Goal: Information Seeking & Learning: Learn about a topic

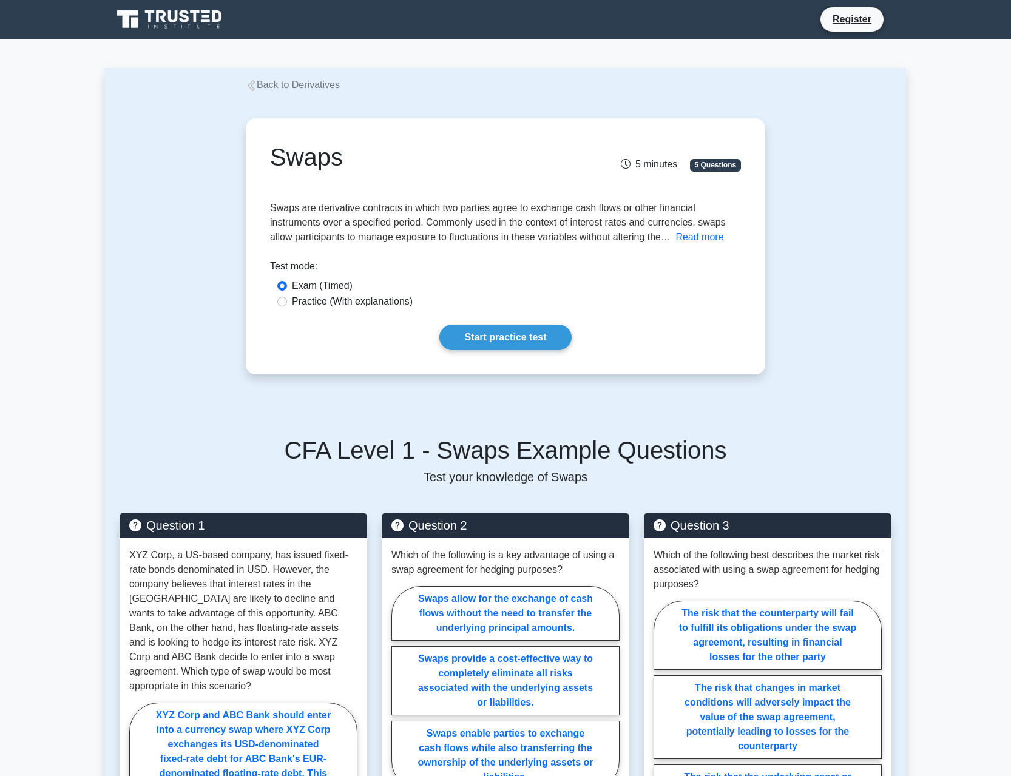
click at [384, 304] on label "Practice (With explanations)" at bounding box center [352, 301] width 121 height 15
click at [287, 304] on input "Practice (With explanations)" at bounding box center [282, 302] width 10 height 10
radio input "true"
click at [520, 331] on link "Start practice test" at bounding box center [505, 337] width 132 height 25
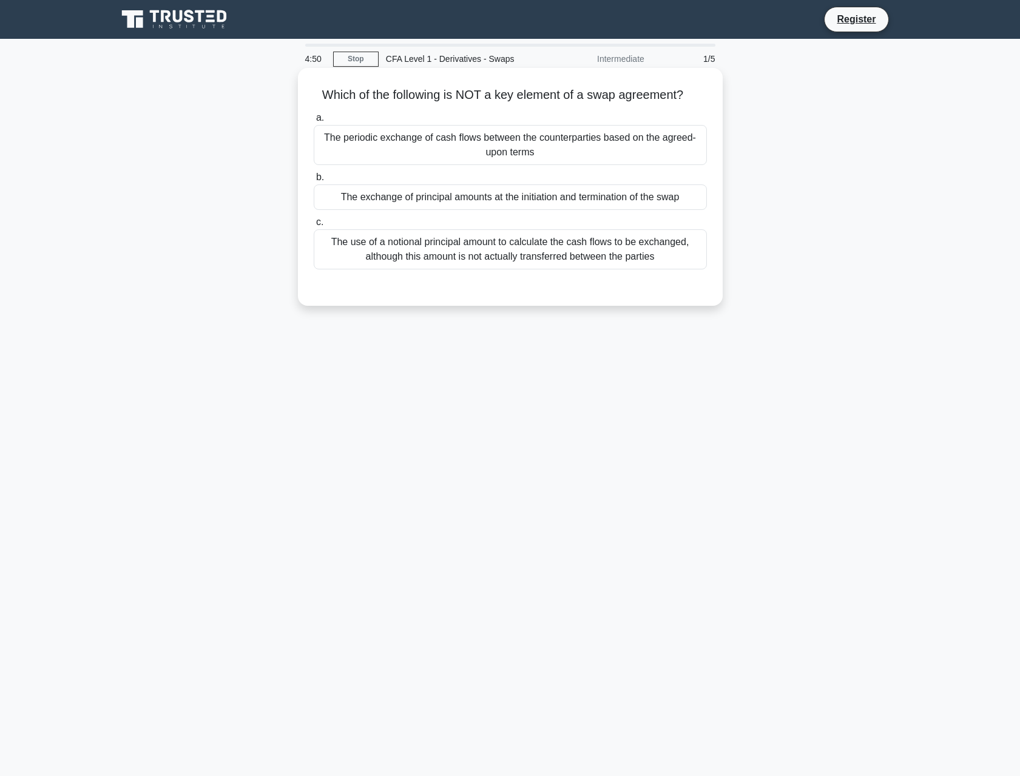
click at [554, 198] on div "The exchange of principal amounts at the initiation and termination of the swap" at bounding box center [510, 197] width 393 height 25
click at [314, 181] on input "b. The exchange of principal amounts at the initiation and termination of the s…" at bounding box center [314, 178] width 0 height 8
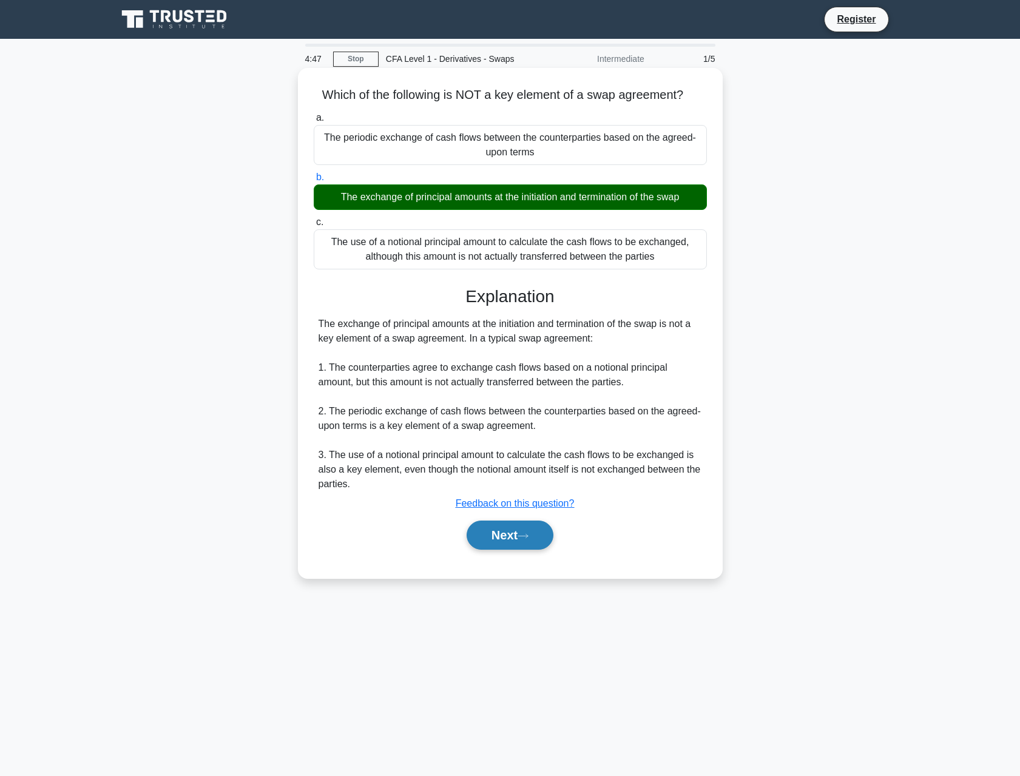
click at [523, 537] on icon at bounding box center [523, 536] width 11 height 7
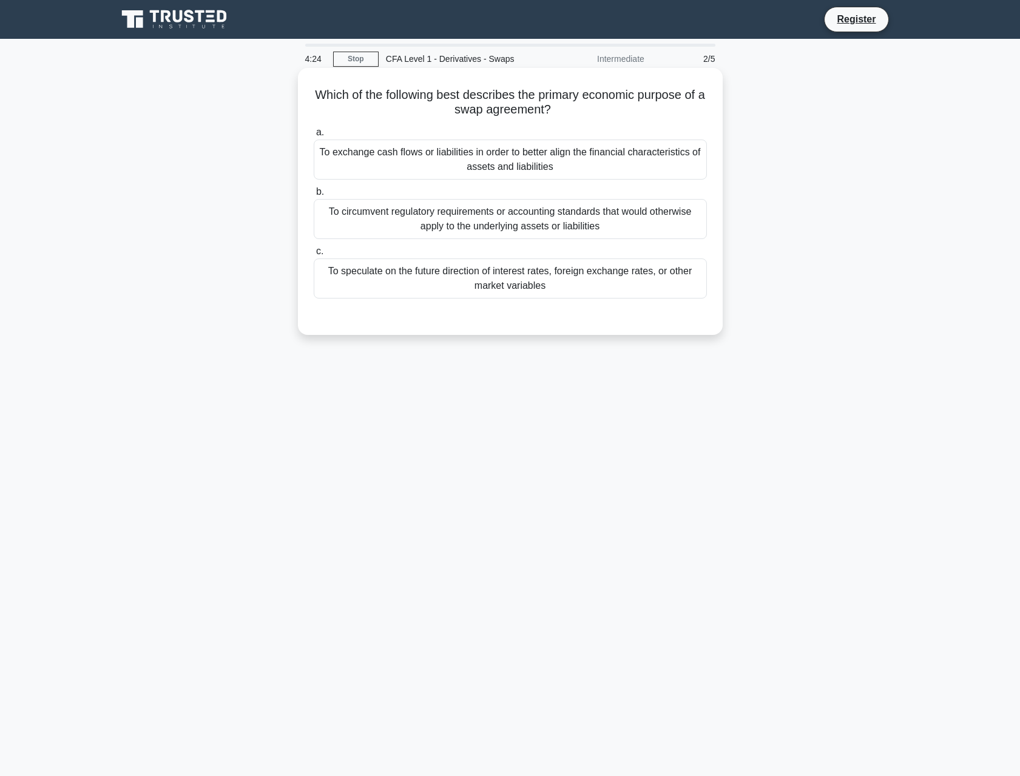
click at [656, 168] on div "To exchange cash flows or liabilities in order to better align the financial ch…" at bounding box center [510, 160] width 393 height 40
click at [314, 137] on input "a. To exchange cash flows or liabilities in order to better align the financial…" at bounding box center [314, 133] width 0 height 8
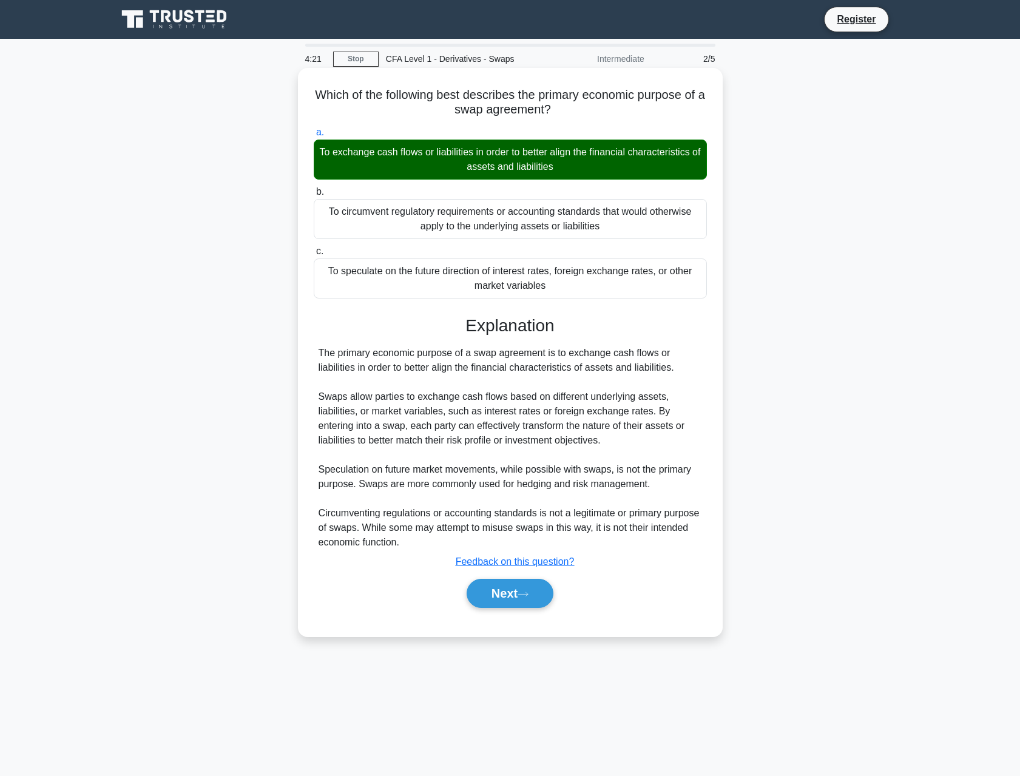
click at [548, 282] on div "To speculate on the future direction of interest rates, foreign exchange rates,…" at bounding box center [510, 279] width 393 height 40
click at [314, 256] on input "c. To speculate on the future direction of interest rates, foreign exchange rat…" at bounding box center [314, 252] width 0 height 8
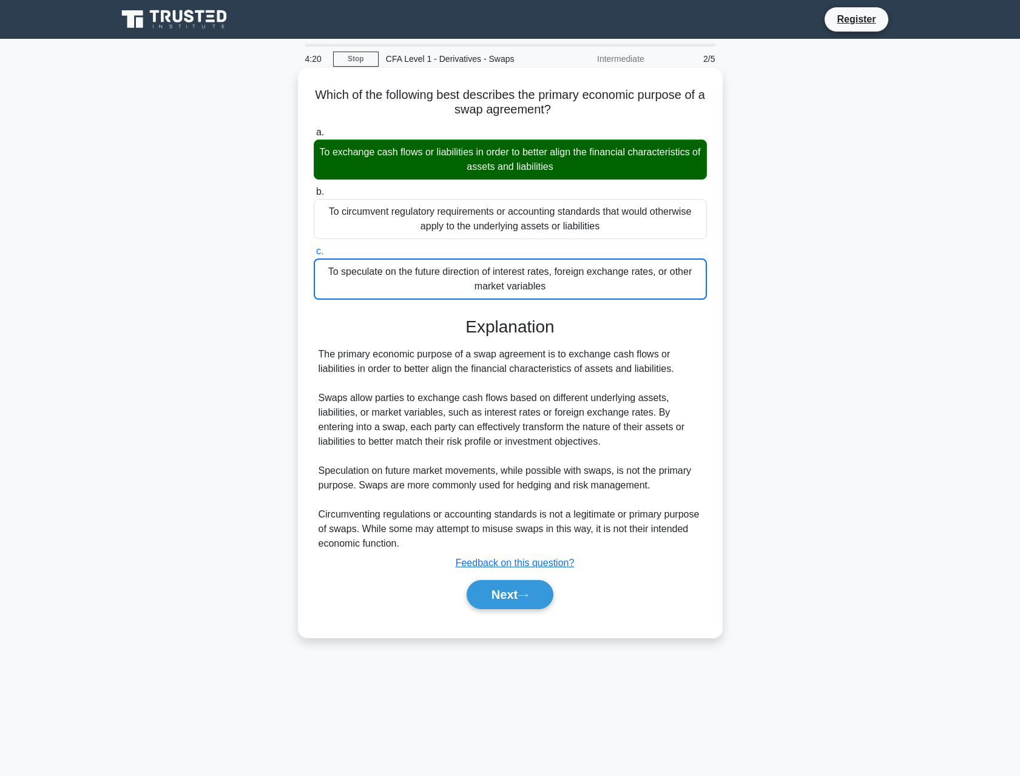
click at [545, 297] on div "To speculate on the future direction of interest rates, foreign exchange rates,…" at bounding box center [510, 279] width 393 height 41
click at [314, 256] on input "c. To speculate on the future direction of interest rates, foreign exchange rat…" at bounding box center [314, 252] width 0 height 8
click at [527, 598] on icon at bounding box center [523, 595] width 11 height 7
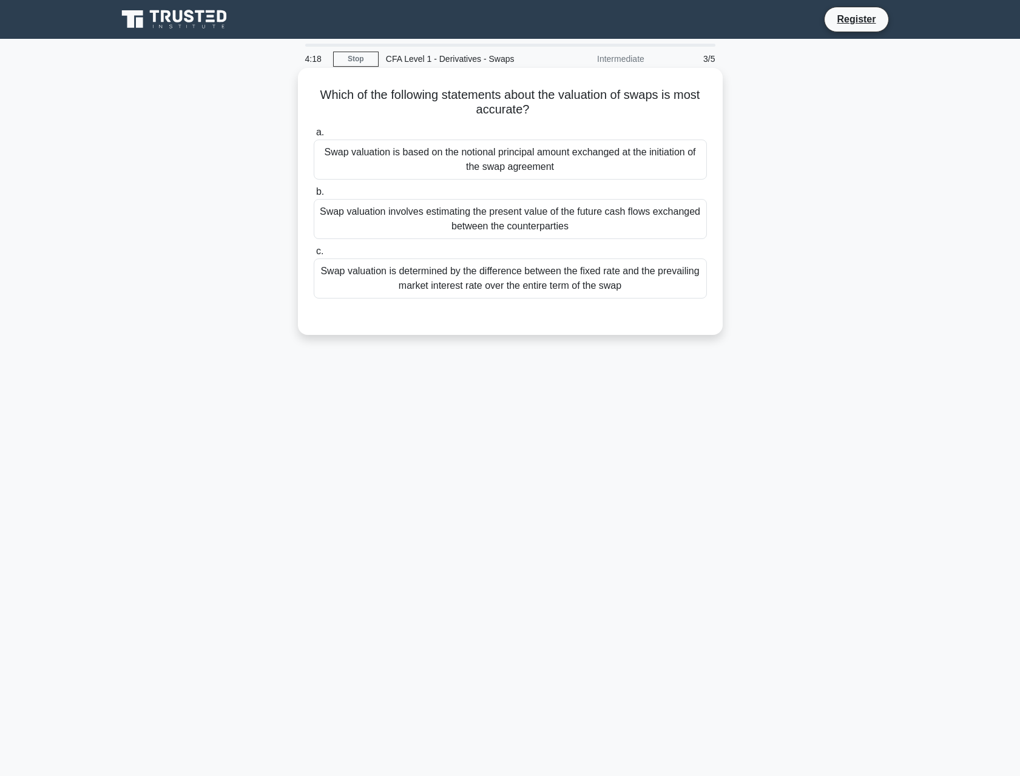
click at [492, 239] on div "Swap valuation involves estimating the present value of the future cash flows e…" at bounding box center [510, 219] width 393 height 40
click at [314, 196] on input "b. Swap valuation involves estimating the present value of the future cash flow…" at bounding box center [314, 192] width 0 height 8
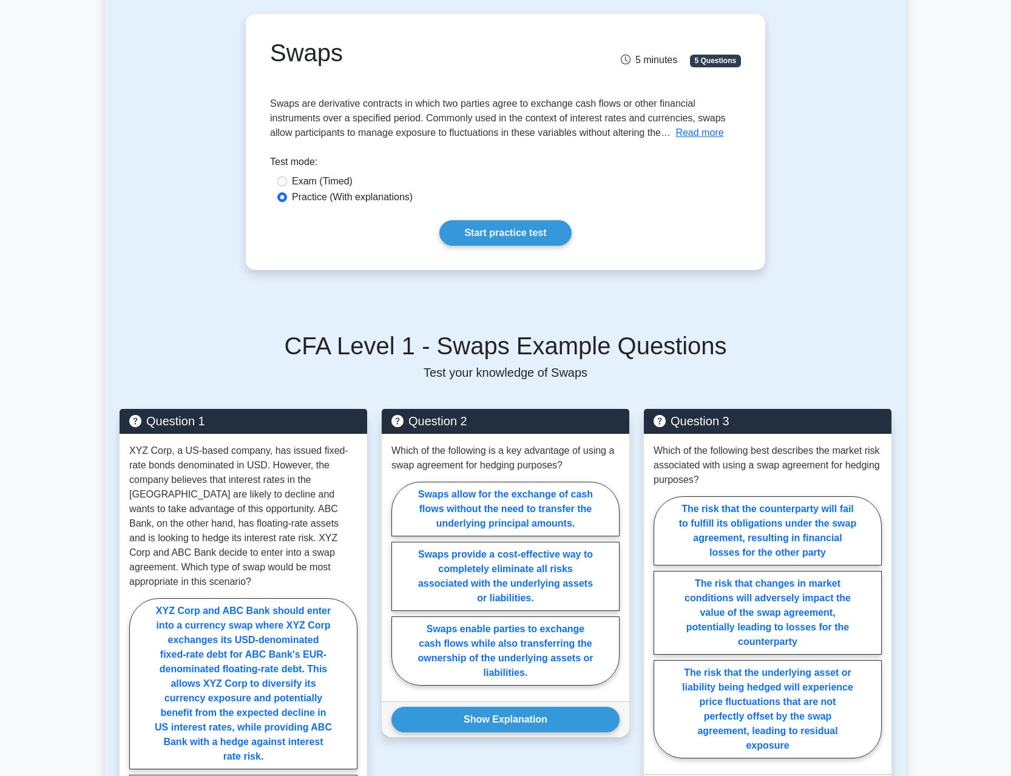
scroll to position [121, 0]
